Goal: Register for event/course

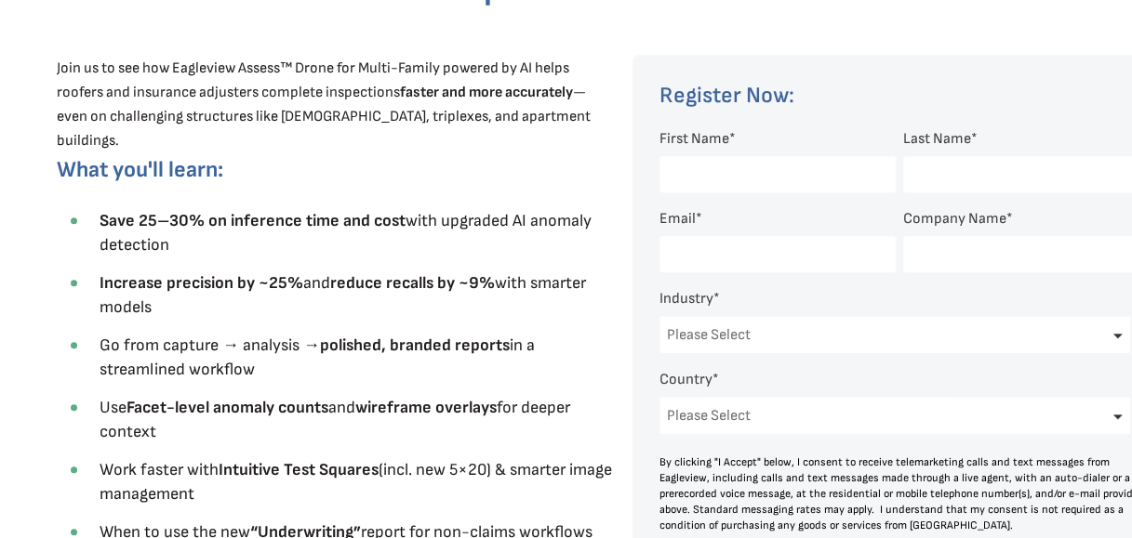
scroll to position [632, 0]
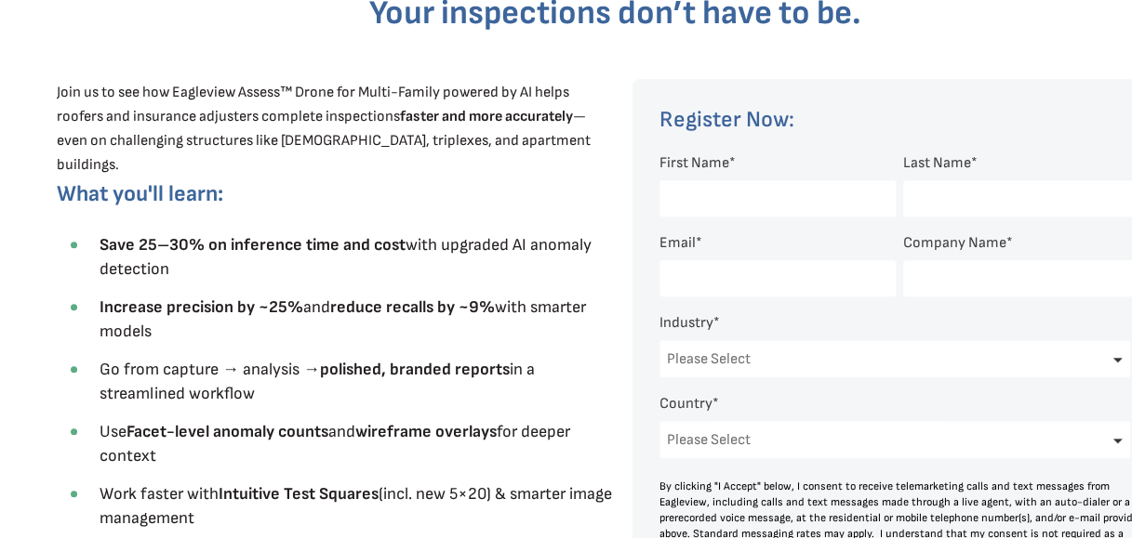
click at [753, 199] on input "First Name *" at bounding box center [777, 198] width 236 height 36
type input "[PERSON_NAME]"
type input "[EMAIL_ADDRESS][DOMAIN_NAME]"
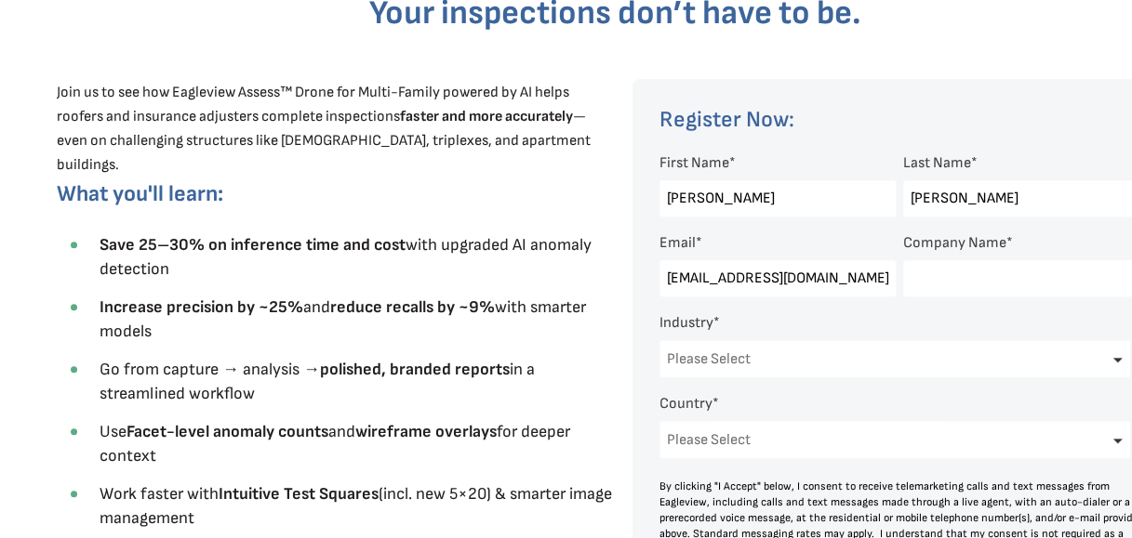
select select "[GEOGRAPHIC_DATA]"
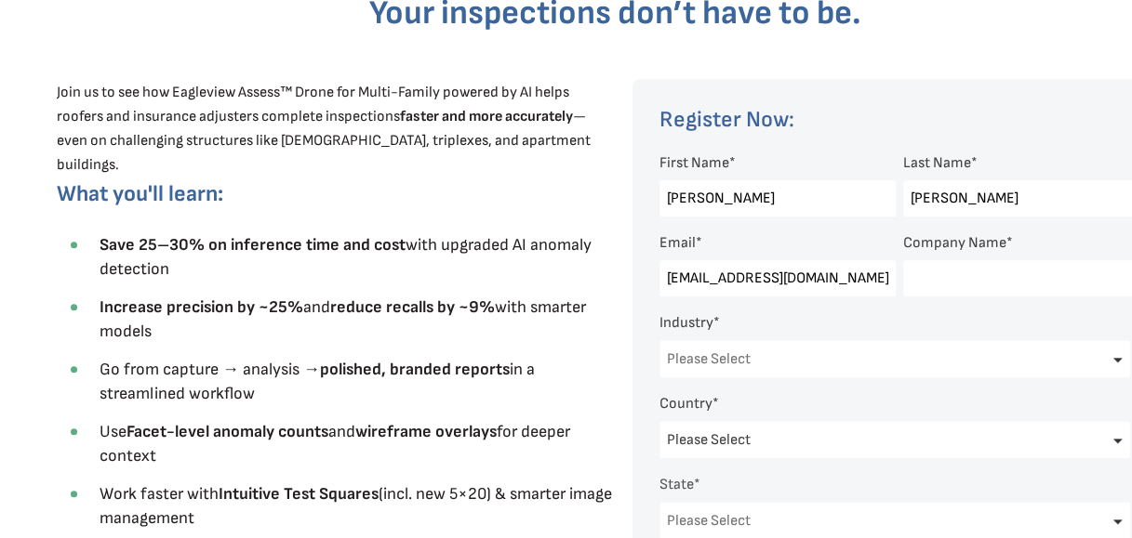
click at [855, 286] on input "[EMAIL_ADDRESS][DOMAIN_NAME]" at bounding box center [777, 278] width 236 height 36
type input "S"
type input "H"
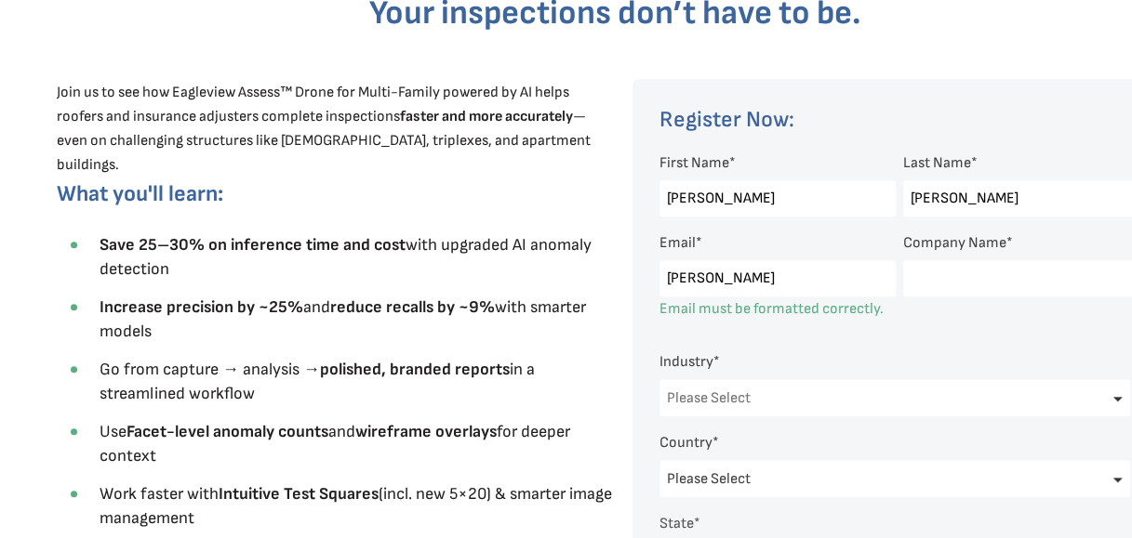
type input "[PERSON_NAME][EMAIL_ADDRESS][DOMAIN_NAME]"
type input "G&A CERTIFIED ROOFING NORTH"
select select "[US_STATE]"
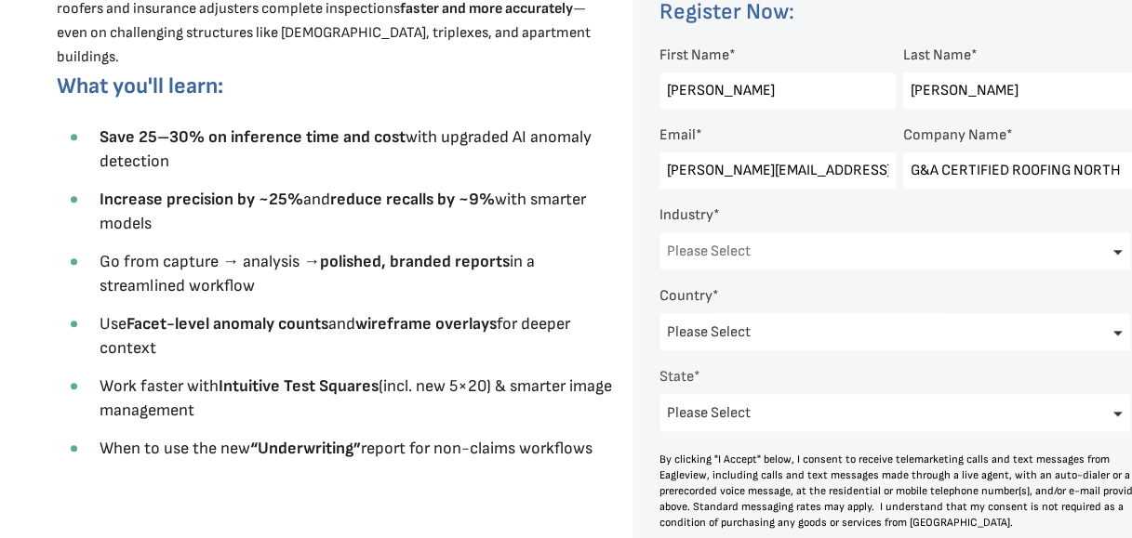
scroll to position [761, 0]
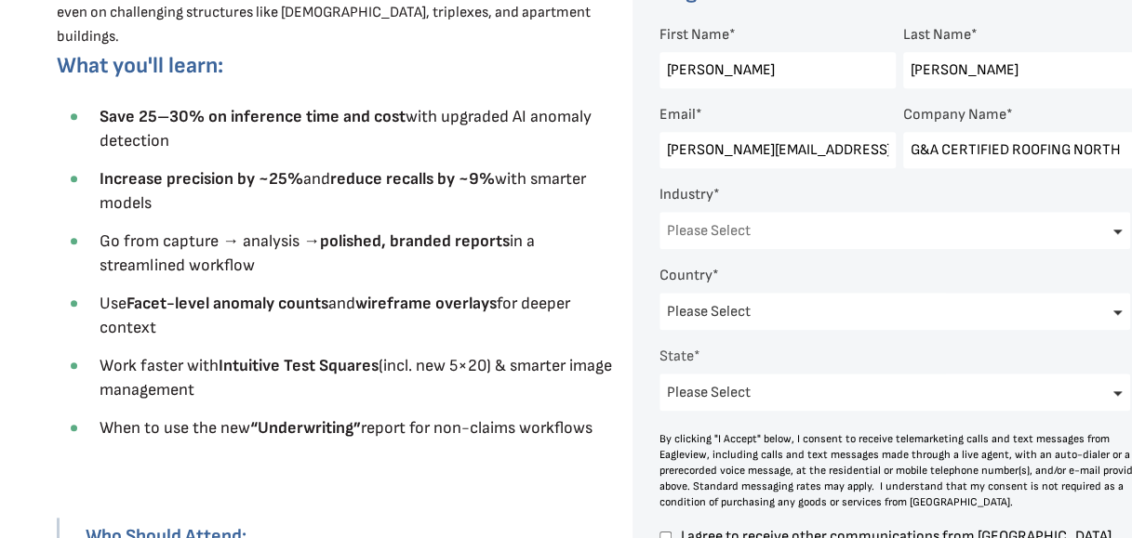
click at [859, 236] on select "Please Select Architects & Engineering Construction Electric/Gas Utilities Gove…" at bounding box center [894, 230] width 471 height 37
click at [659, 214] on select "Please Select Architects & Engineering Construction Electric/Gas Utilities Gove…" at bounding box center [894, 230] width 471 height 37
select select "Electric/Gas Utilities"
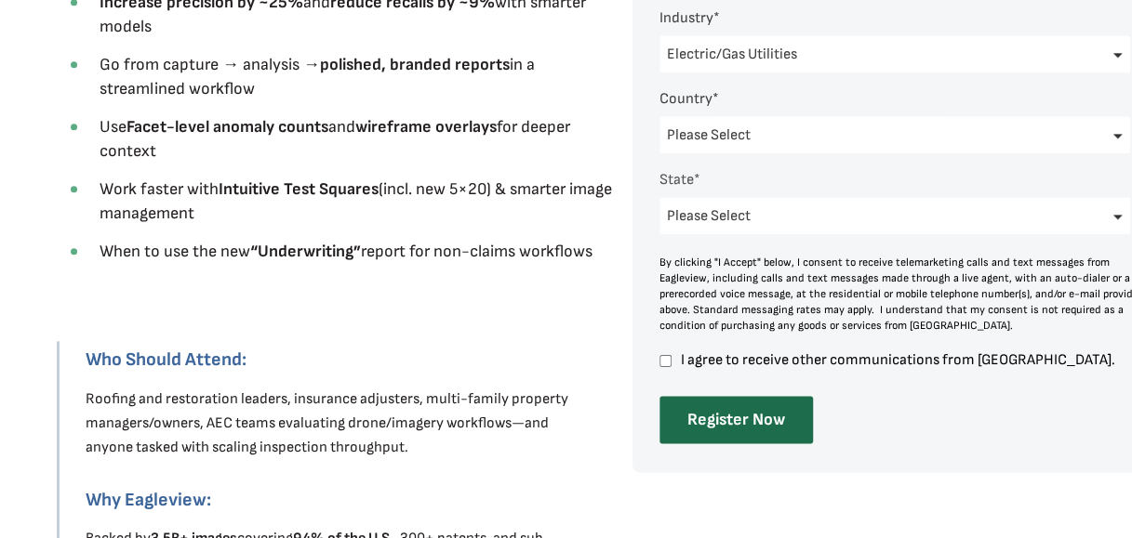
scroll to position [947, 0]
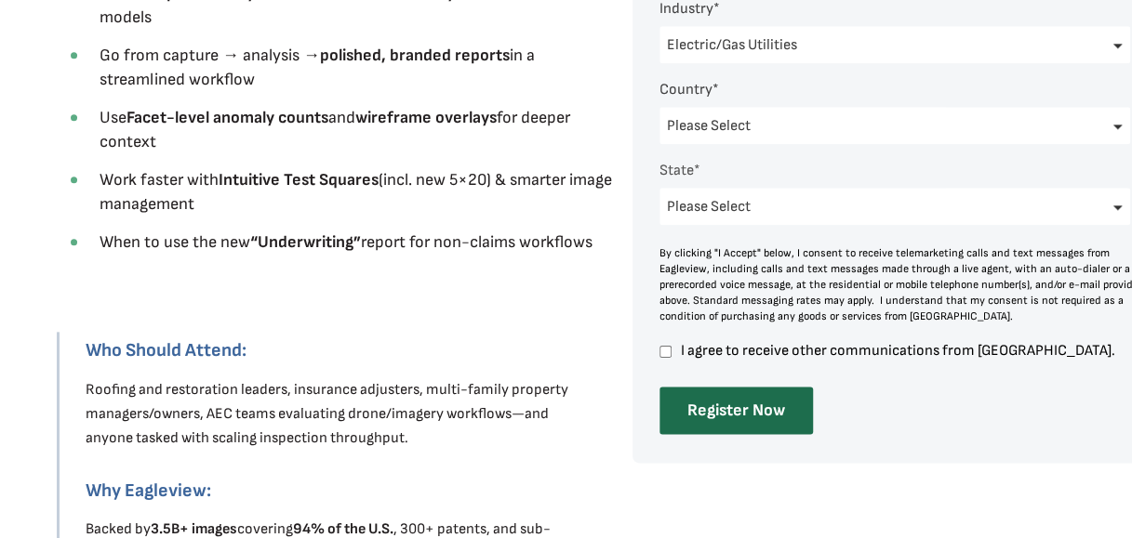
click at [666, 352] on input "I agree to receive other communications from [GEOGRAPHIC_DATA]." at bounding box center [665, 351] width 12 height 17
checkbox input "true"
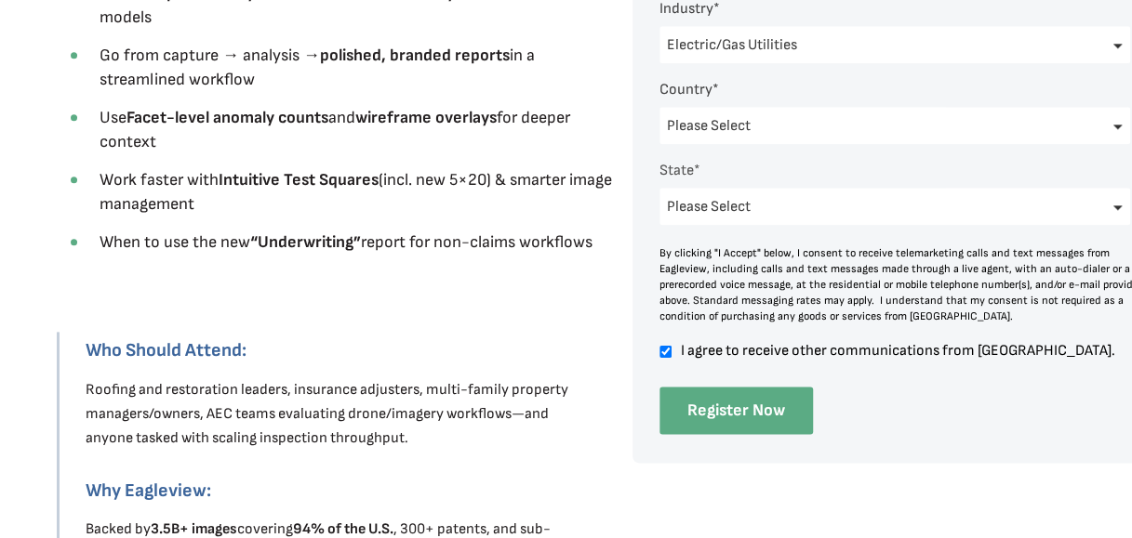
click at [711, 396] on input "Register Now" at bounding box center [735, 410] width 153 height 47
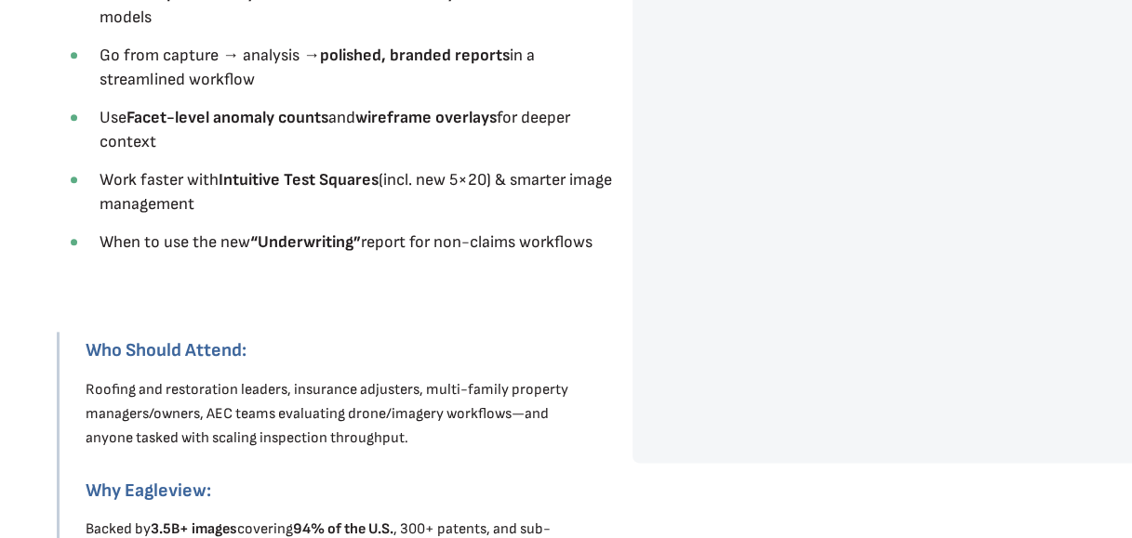
click at [708, 422] on div "Thank You!" at bounding box center [902, 134] width 487 height 605
click at [781, 367] on div "Thank You!" at bounding box center [902, 134] width 487 height 605
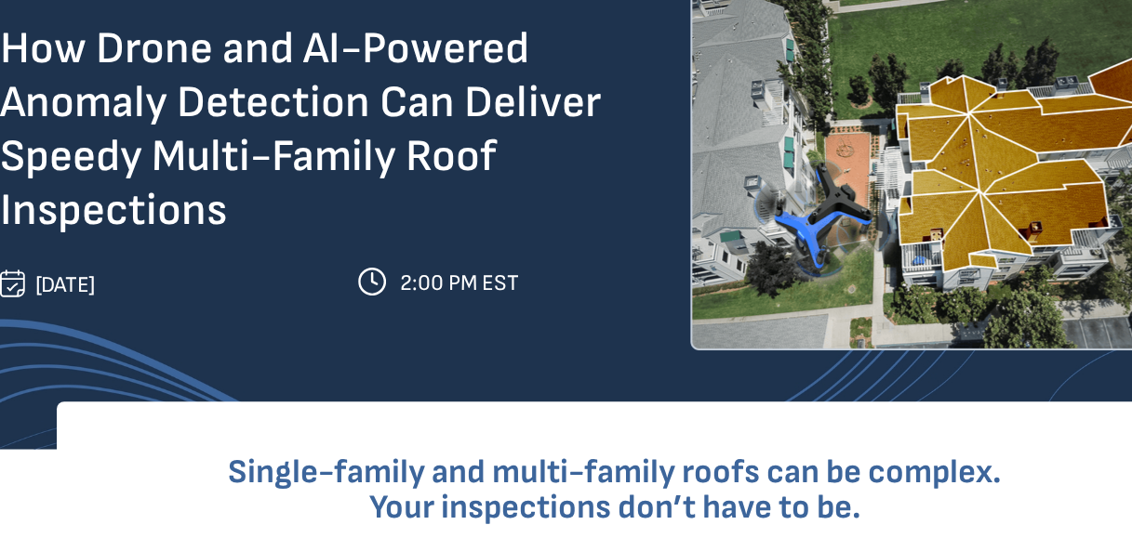
scroll to position [0, 0]
